Goal: Task Accomplishment & Management: Manage account settings

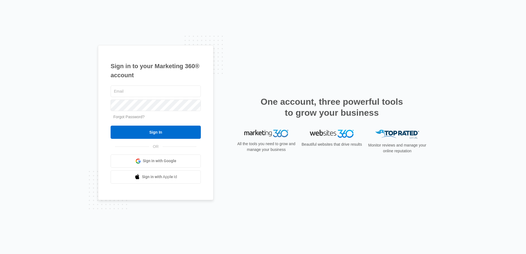
type input "[PERSON_NAME][EMAIL_ADDRESS][DOMAIN_NAME]"
click at [129, 142] on div "[PERSON_NAME][EMAIL_ADDRESS][DOMAIN_NAME] Forgot Password? Sign In OR Sign in w…" at bounding box center [156, 133] width 90 height 99
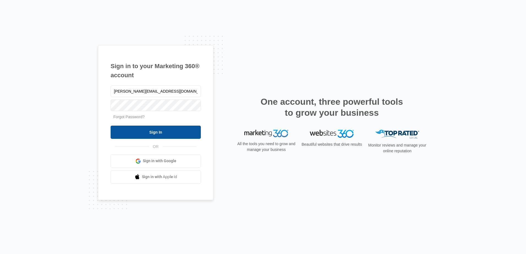
click at [130, 132] on input "Sign In" at bounding box center [156, 132] width 90 height 13
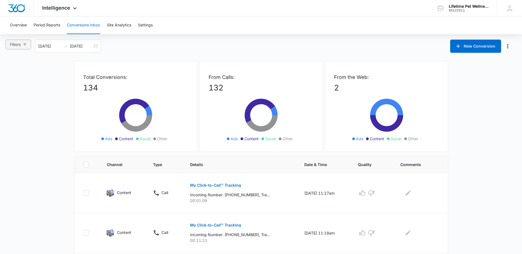
click at [19, 45] on span "Filters" at bounding box center [15, 45] width 11 height 6
click at [10, 73] on input "Ads" at bounding box center [11, 74] width 4 height 4
radio input "true"
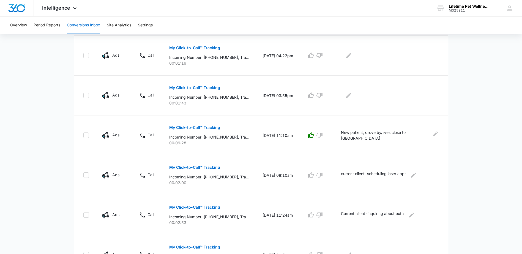
scroll to position [110, 0]
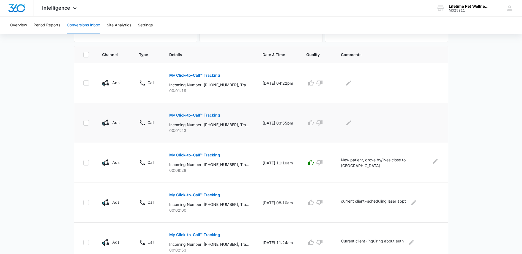
click at [188, 114] on p "My Click-to-Call™ Tracking" at bounding box center [194, 115] width 51 height 4
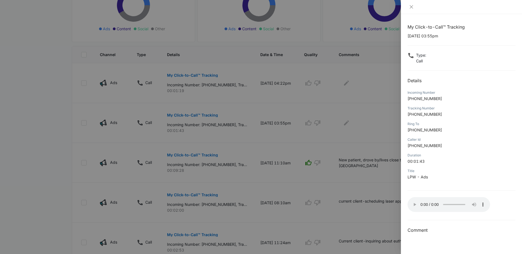
click at [388, 139] on div at bounding box center [261, 127] width 522 height 254
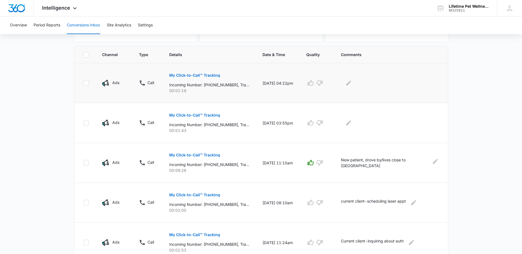
click at [183, 78] on button "My Click-to-Call™ Tracking" at bounding box center [194, 75] width 51 height 13
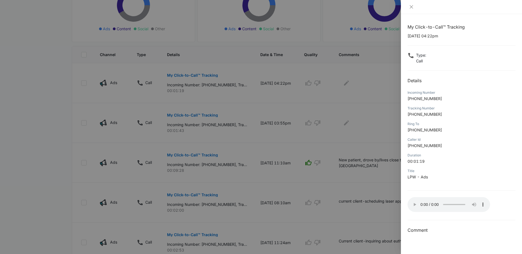
click at [384, 99] on div at bounding box center [261, 127] width 522 height 254
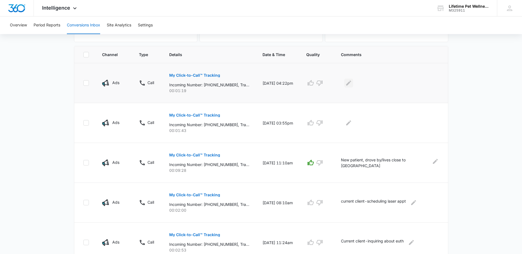
click at [351, 84] on icon "Edit Comments" at bounding box center [348, 83] width 5 height 5
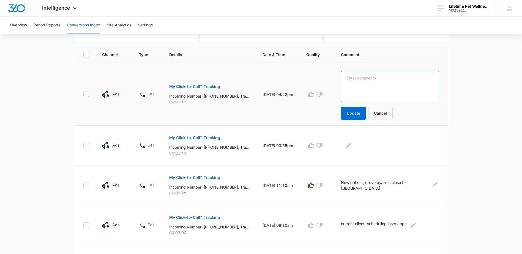
click at [364, 75] on textarea at bounding box center [390, 86] width 98 height 31
click at [361, 77] on textarea "Poteinal new client- kitten with poss broken leg. No openings. Did not schedule." at bounding box center [390, 86] width 98 height 31
click at [370, 79] on textarea "Poteinal new client- kitten with poss broken leg. No openings. Did not schedule." at bounding box center [390, 86] width 98 height 31
click at [381, 96] on textarea "Potential new client- kitten with poss broken leg. No openings. Did not schedul…" at bounding box center [390, 86] width 98 height 31
type textarea "Potential new client- kitten with poss broken leg. No openings. Did not schedul…"
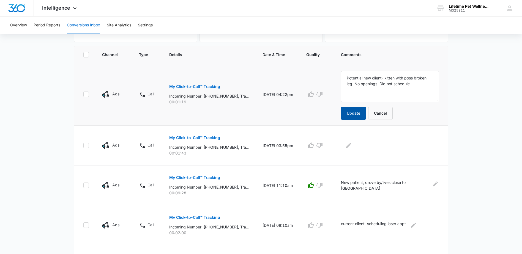
click at [359, 112] on button "Update" at bounding box center [353, 113] width 25 height 13
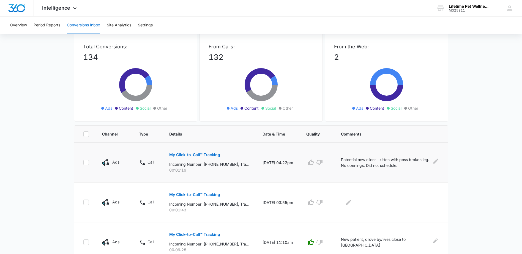
scroll to position [0, 0]
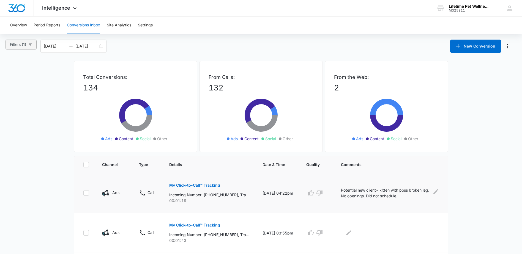
click at [22, 45] on span "Filters (1)" at bounding box center [18, 45] width 16 height 6
click at [17, 84] on label "Social" at bounding box center [24, 88] width 31 height 8
click at [13, 88] on input "Social" at bounding box center [11, 90] width 4 height 4
radio input "true"
radio input "false"
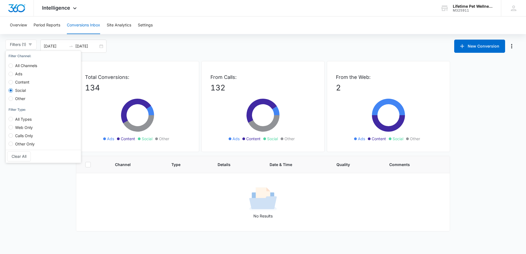
click at [17, 82] on span "Content" at bounding box center [22, 82] width 19 height 5
click at [13, 82] on input "Content" at bounding box center [11, 82] width 4 height 4
radio input "true"
radio input "false"
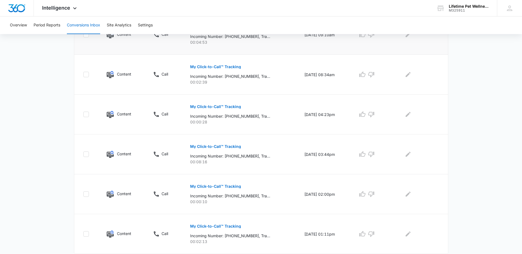
scroll to position [335, 0]
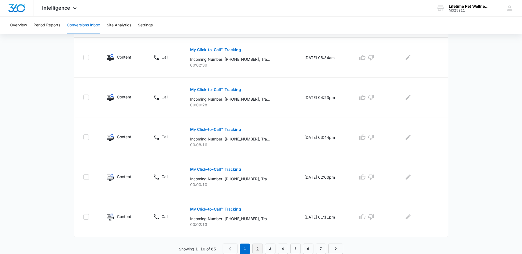
click at [260, 252] on link "2" at bounding box center [257, 249] width 10 height 10
click at [267, 249] on link "3" at bounding box center [271, 249] width 10 height 10
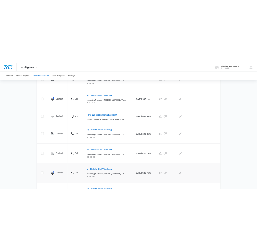
scroll to position [270, 0]
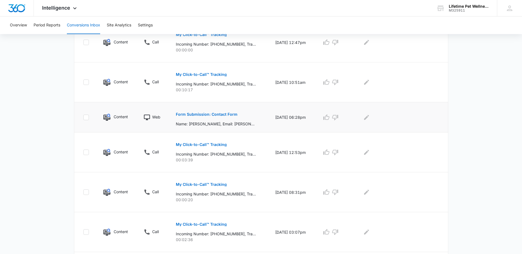
click at [194, 115] on p "Form Submission: Contact Form" at bounding box center [207, 114] width 62 height 4
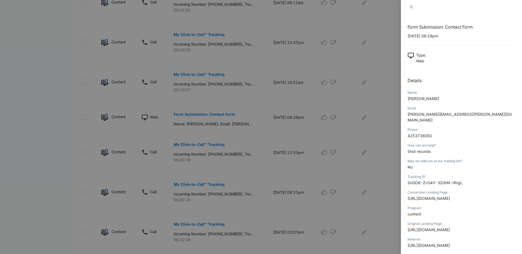
click at [387, 137] on div at bounding box center [261, 127] width 522 height 254
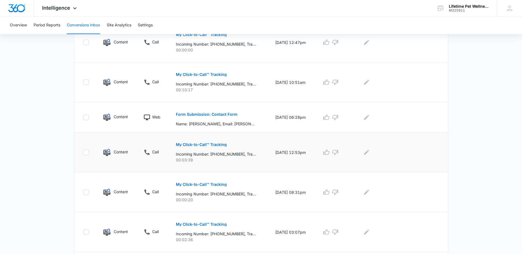
click at [197, 145] on p "My Click-to-Call™ Tracking" at bounding box center [201, 145] width 51 height 4
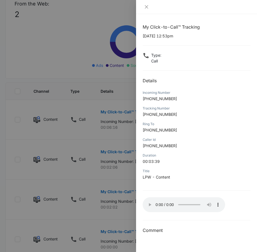
click at [90, 24] on div at bounding box center [128, 126] width 257 height 252
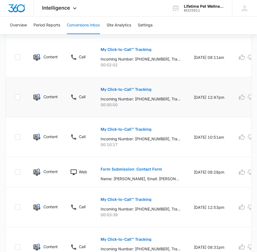
scroll to position [529, 0]
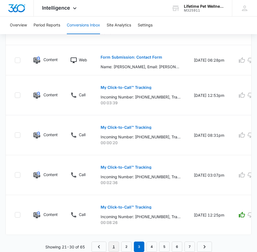
click at [111, 248] on link "1" at bounding box center [114, 246] width 10 height 10
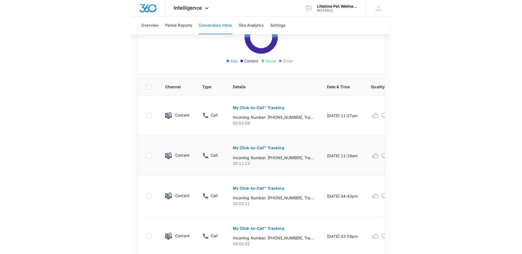
scroll to position [275, 0]
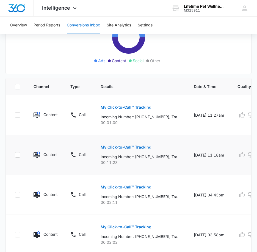
click at [132, 149] on button "My Click-to-Call™ Tracking" at bounding box center [126, 147] width 51 height 13
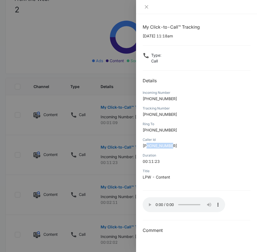
drag, startPoint x: 147, startPoint y: 147, endPoint x: 188, endPoint y: 146, distance: 41.3
click at [188, 146] on p "+19377519825" at bounding box center [197, 146] width 108 height 6
copy span "9377519825"
click at [111, 131] on div at bounding box center [128, 126] width 257 height 252
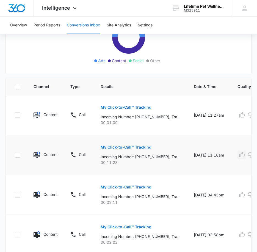
click at [241, 152] on icon "button" at bounding box center [242, 155] width 7 height 7
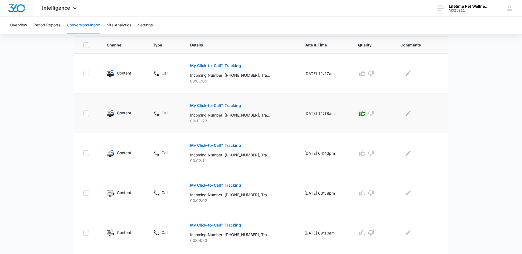
scroll to position [110, 0]
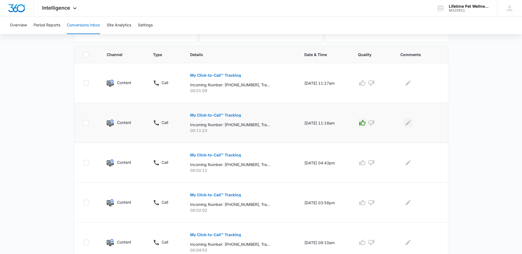
click at [409, 123] on icon "Edit Comments" at bounding box center [408, 123] width 7 height 7
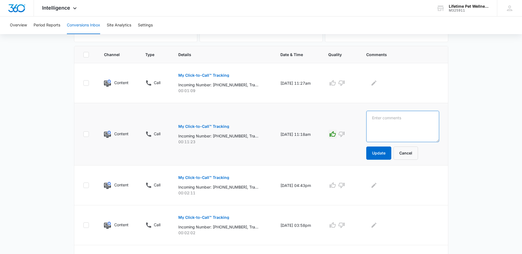
click at [396, 120] on textarea at bounding box center [402, 126] width 73 height 31
type textarea "J"
type textarea "N"
type textarea "P"
type textarea "Non-active client returning"
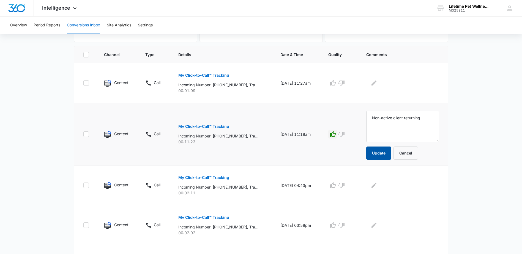
click at [391, 151] on button "Update" at bounding box center [378, 153] width 25 height 13
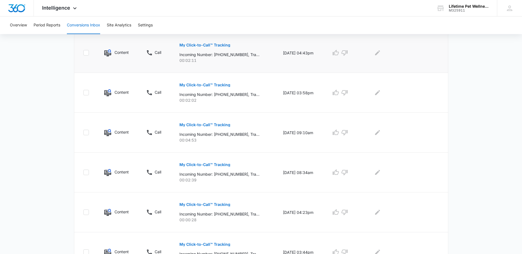
scroll to position [209, 0]
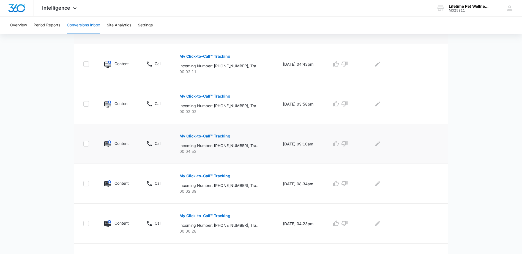
click at [193, 134] on p "My Click-to-Call™ Tracking" at bounding box center [204, 136] width 51 height 4
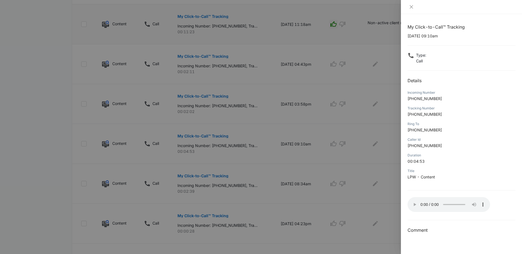
click at [375, 122] on div at bounding box center [261, 127] width 522 height 254
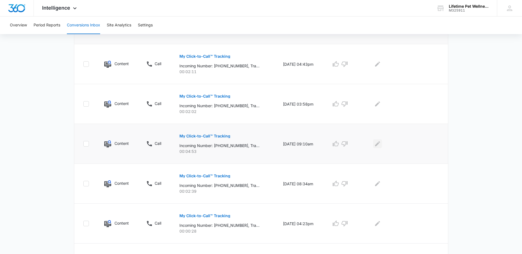
click at [382, 144] on button "Edit Comments" at bounding box center [377, 143] width 9 height 9
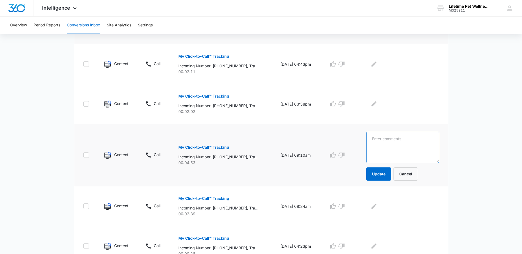
click at [402, 139] on textarea at bounding box center [402, 147] width 73 height 31
type textarea "New client rescheduling appt"
click at [389, 172] on button "Update" at bounding box center [378, 173] width 25 height 13
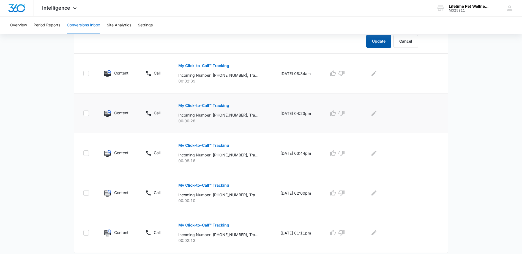
scroll to position [346, 0]
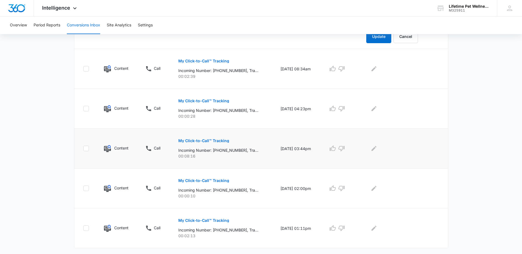
click at [200, 139] on p "My Click-to-Call™ Tracking" at bounding box center [203, 141] width 51 height 4
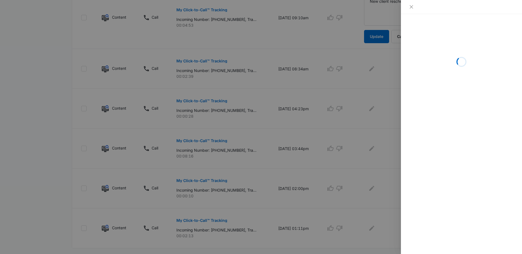
scroll to position [335, 0]
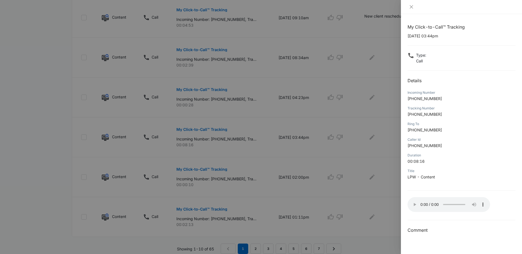
click at [457, 114] on p "+16144898824" at bounding box center [461, 114] width 108 height 6
click at [388, 145] on div at bounding box center [261, 127] width 522 height 254
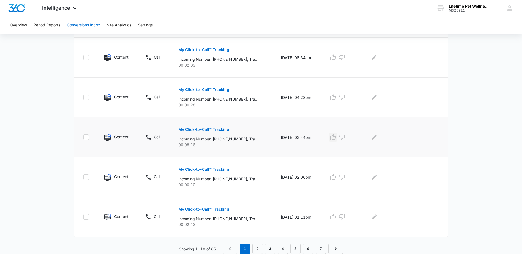
click at [334, 137] on icon "button" at bounding box center [333, 137] width 6 height 6
click at [373, 139] on button "Edit Comments" at bounding box center [374, 137] width 9 height 9
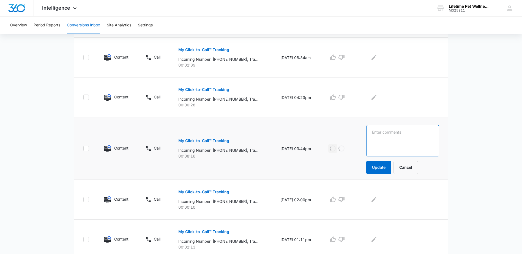
click at [373, 139] on textarea at bounding box center [402, 140] width 73 height 31
type textarea "New Client-scheduling appt"
click at [378, 171] on button "Update" at bounding box center [378, 167] width 25 height 13
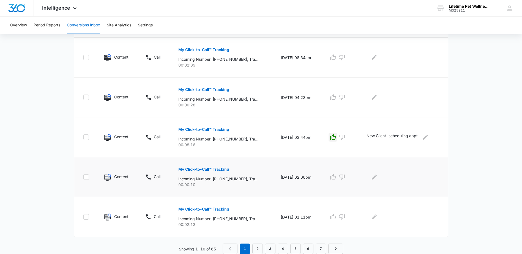
click at [201, 168] on p "My Click-to-Call™ Tracking" at bounding box center [203, 169] width 51 height 4
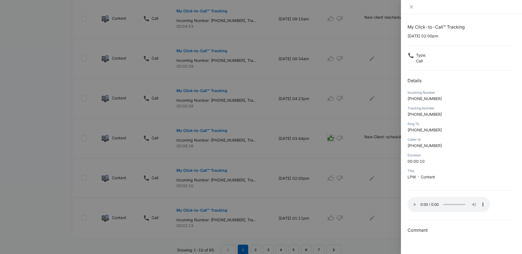
scroll to position [356, 0]
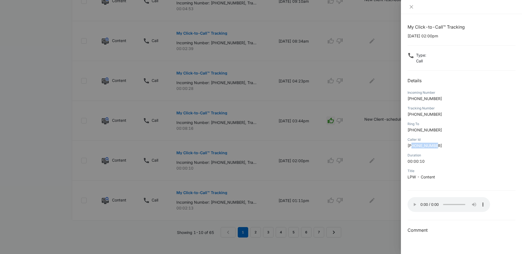
drag, startPoint x: 412, startPoint y: 146, endPoint x: 444, endPoint y: 146, distance: 32.2
click at [444, 146] on p "+16149351015" at bounding box center [461, 146] width 108 height 6
copy span "6149351015"
click at [356, 172] on div at bounding box center [261, 127] width 522 height 254
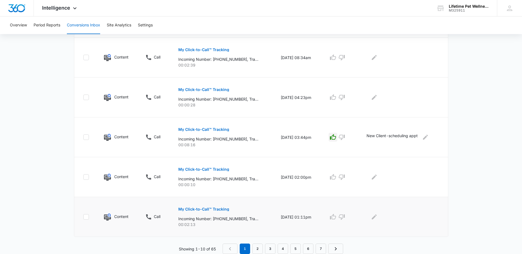
scroll to position [335, 0]
click at [257, 250] on link "2" at bounding box center [257, 249] width 10 height 10
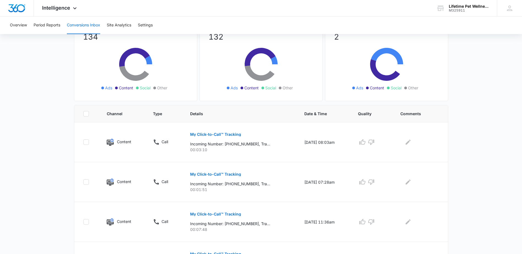
scroll to position [55, 0]
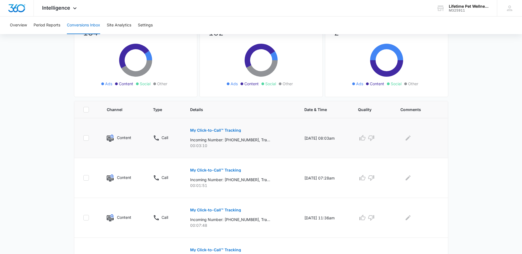
click at [205, 129] on p "My Click-to-Call™ Tracking" at bounding box center [215, 130] width 51 height 4
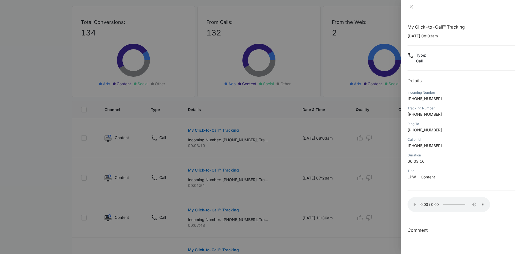
click at [269, 106] on div at bounding box center [261, 127] width 522 height 254
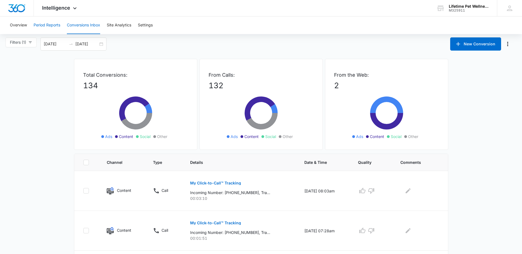
scroll to position [0, 0]
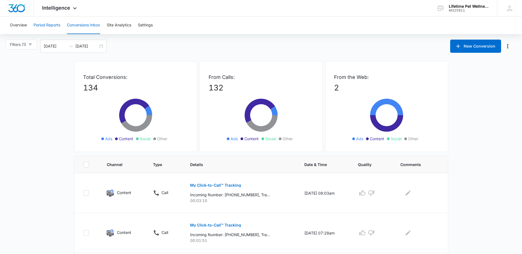
click at [54, 25] on button "Period Reports" at bounding box center [47, 26] width 27 height 18
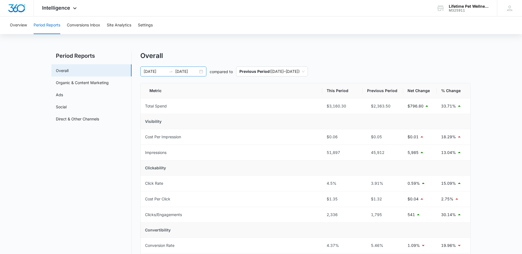
click at [201, 72] on div "07/13/2025 08/12/2025" at bounding box center [173, 72] width 66 height 10
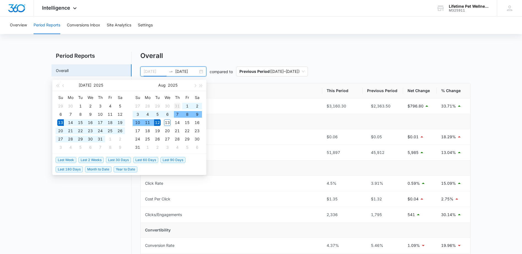
type input "07/31/2025"
click at [175, 103] on div "31" at bounding box center [177, 106] width 7 height 7
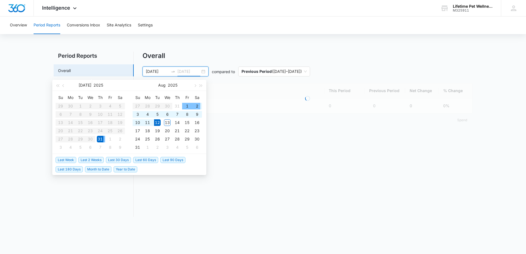
type input "08/12/2025"
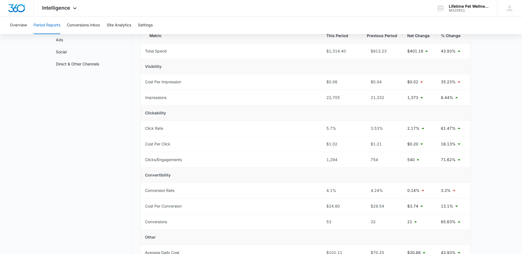
scroll to position [83, 0]
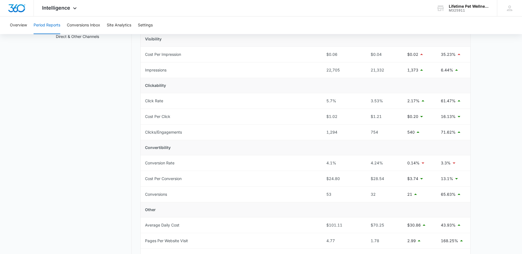
click at [51, 140] on main "Period Reports Overall Organic & Content Marketing Ads Social Direct & Other Ch…" at bounding box center [261, 184] width 522 height 430
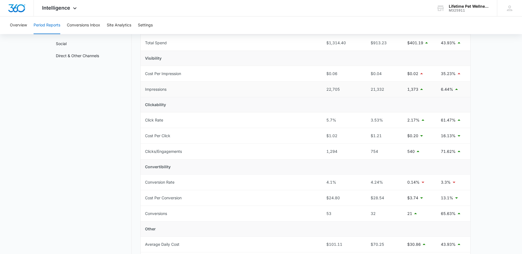
scroll to position [0, 0]
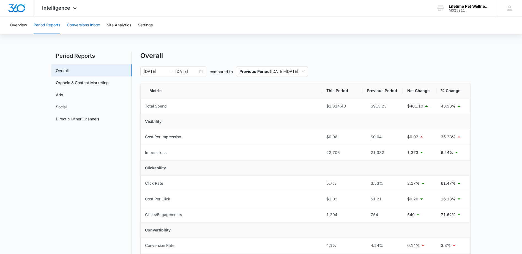
click at [78, 26] on button "Conversions Inbox" at bounding box center [83, 26] width 33 height 18
